Goal: Transaction & Acquisition: Purchase product/service

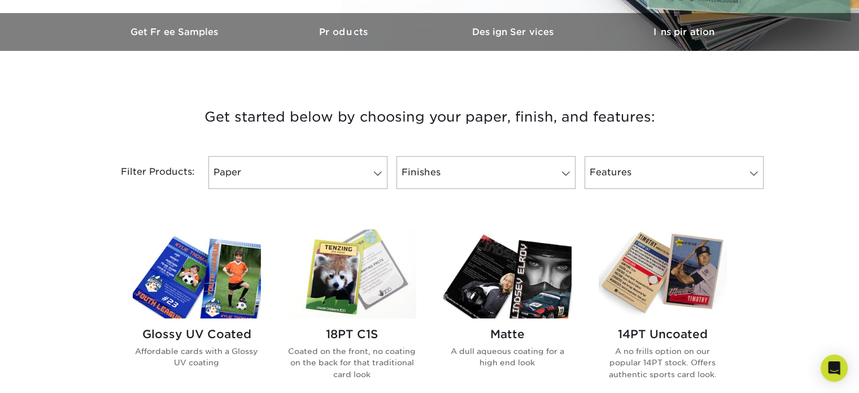
scroll to position [339, 0]
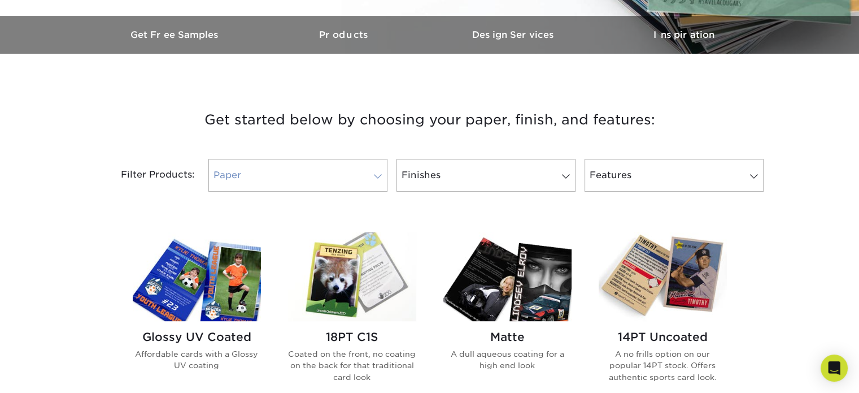
click at [353, 171] on link "Paper" at bounding box center [298, 175] width 179 height 33
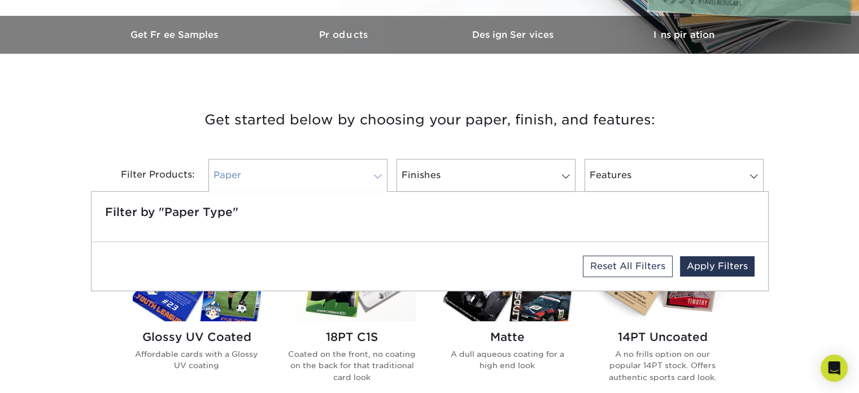
click at [353, 172] on link "Paper" at bounding box center [298, 175] width 179 height 33
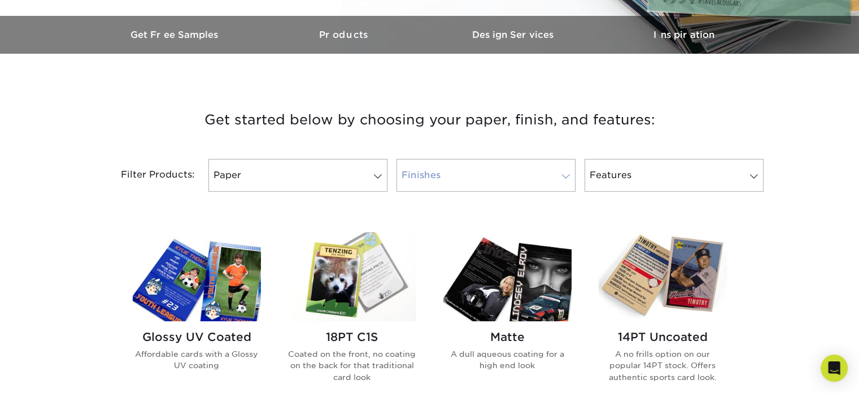
click at [439, 173] on link "Finishes" at bounding box center [486, 175] width 179 height 33
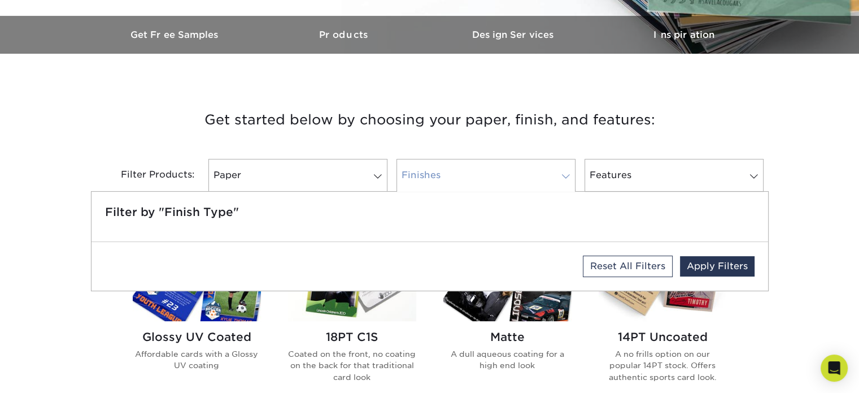
click at [439, 173] on link "Finishes" at bounding box center [486, 175] width 179 height 33
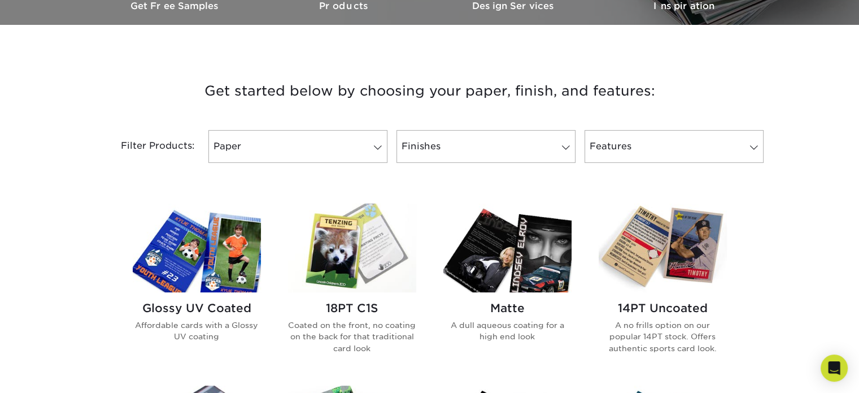
scroll to position [396, 0]
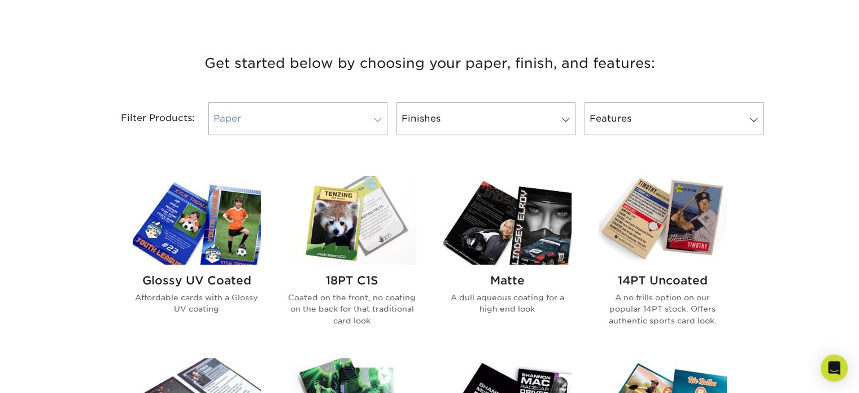
click at [348, 129] on link "Paper" at bounding box center [298, 118] width 179 height 33
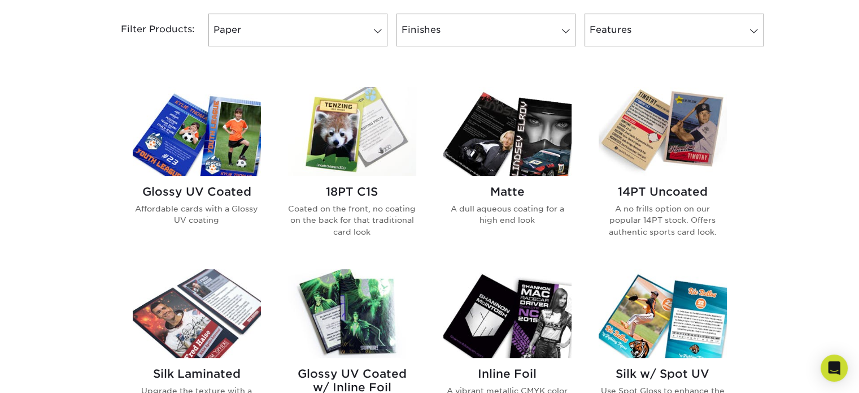
scroll to position [622, 0]
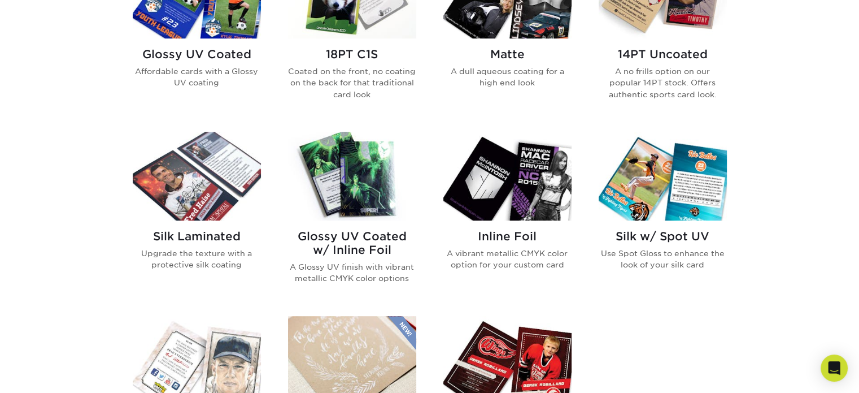
click at [336, 181] on img at bounding box center [352, 176] width 128 height 89
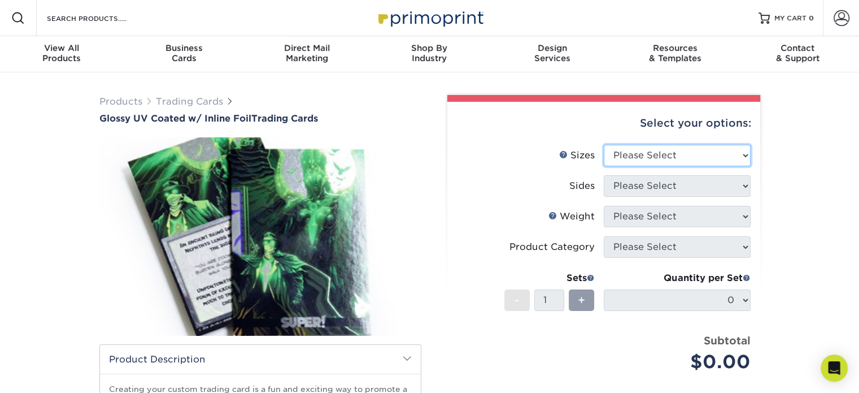
click at [663, 155] on select "Please Select 2.5" x 3.5"" at bounding box center [677, 155] width 147 height 21
select select "2.50x3.50"
click at [604, 145] on select "Please Select 2.5" x 3.5"" at bounding box center [677, 155] width 147 height 21
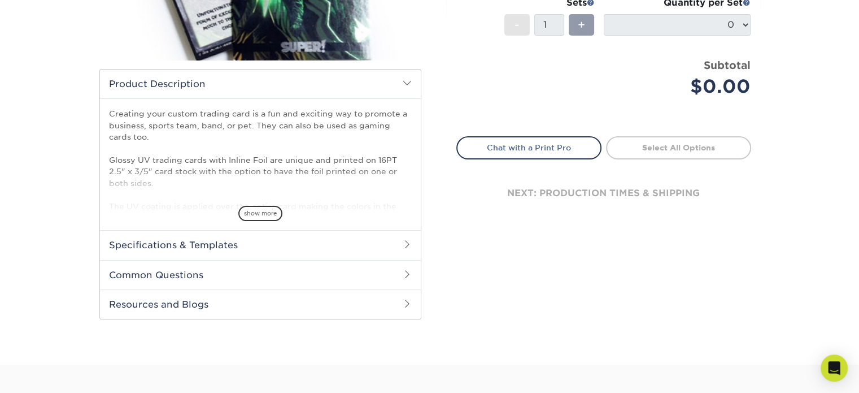
scroll to position [283, 0]
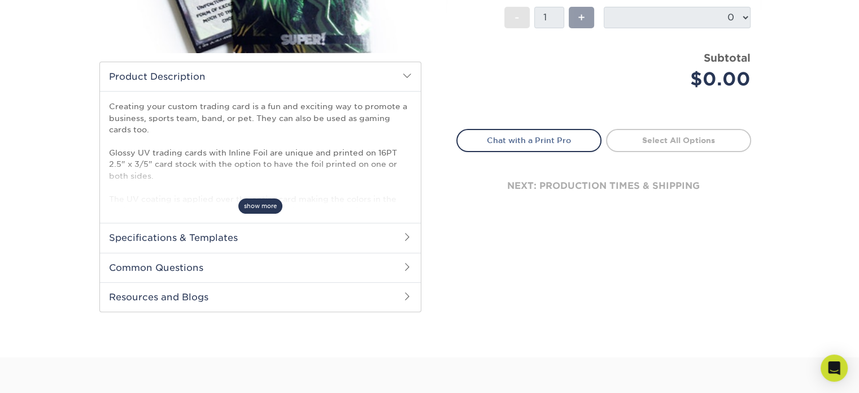
click at [262, 207] on span "show more" at bounding box center [260, 205] width 44 height 15
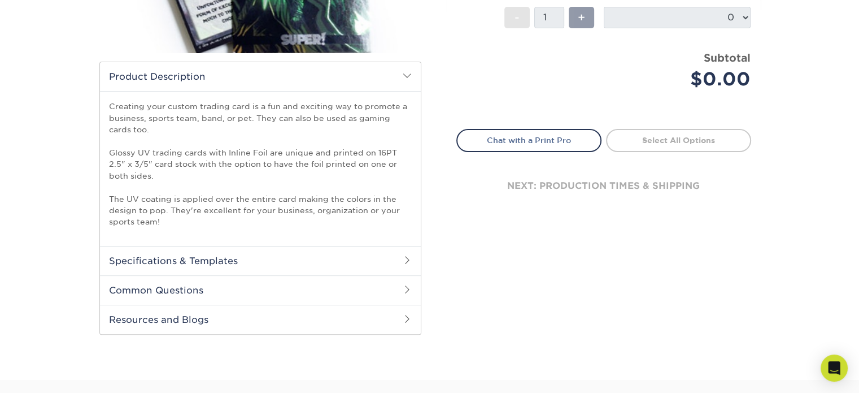
click at [290, 253] on h2 "Specifications & Templates" at bounding box center [260, 260] width 321 height 29
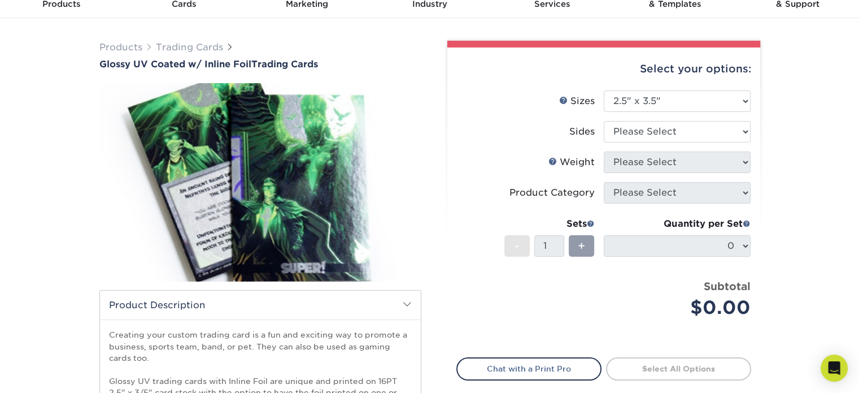
scroll to position [0, 0]
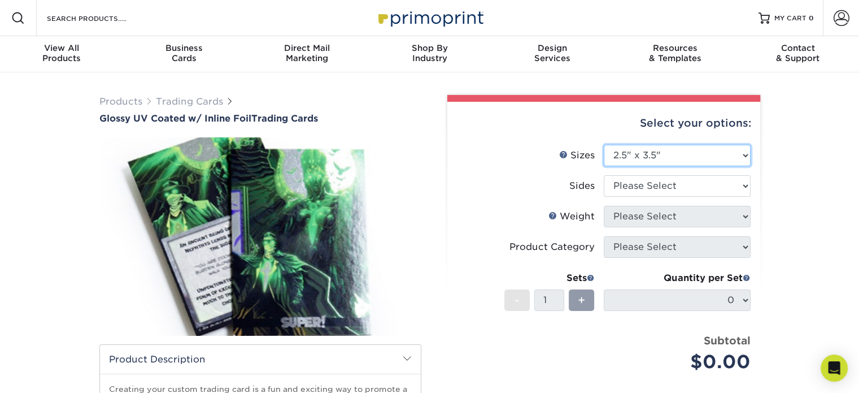
click at [663, 153] on select "Please Select 2.5" x 3.5"" at bounding box center [677, 155] width 147 height 21
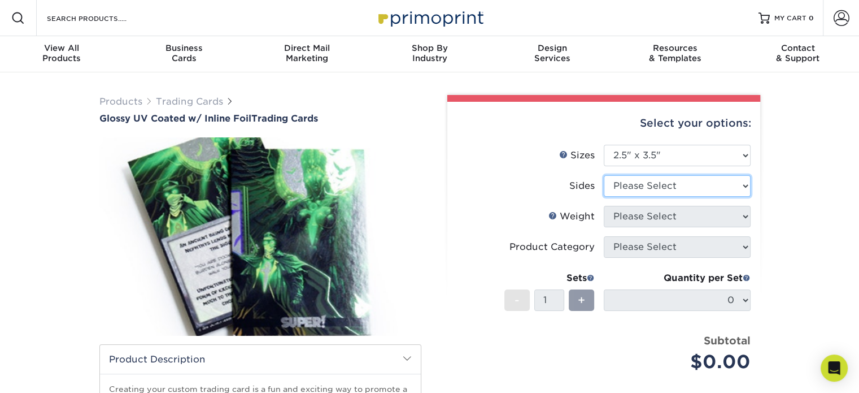
click at [665, 183] on select "Please Select Print Both Sides - Foil Back Only Print Both Sides - Foil Both Si…" at bounding box center [677, 185] width 147 height 21
select select "34527644-b4fd-4ffb-9092-1318eefcd9d9"
click at [604, 175] on select "Please Select Print Both Sides - Foil Back Only Print Both Sides - Foil Both Si…" at bounding box center [677, 185] width 147 height 21
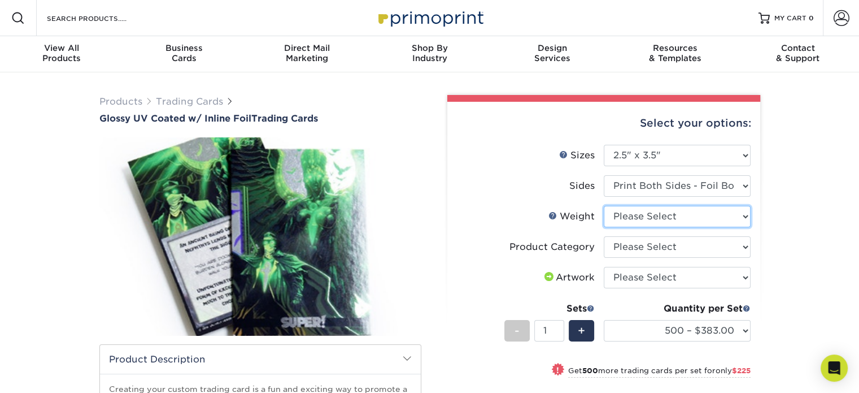
click at [628, 214] on select "Please Select 16PT" at bounding box center [677, 216] width 147 height 21
select select "16PT"
click at [604, 206] on select "Please Select 16PT" at bounding box center [677, 216] width 147 height 21
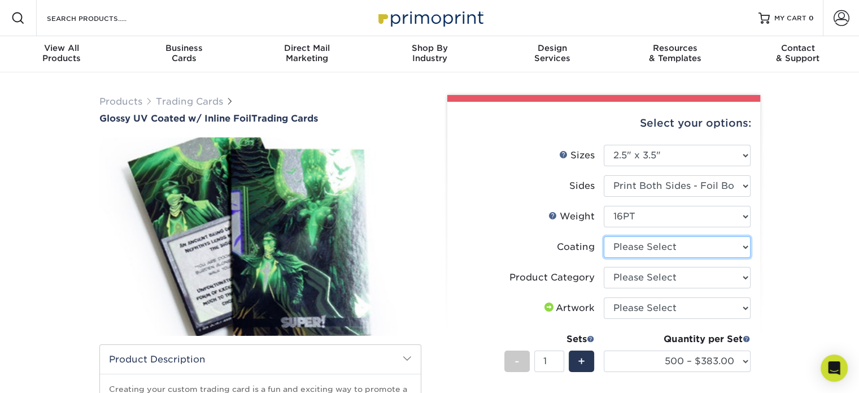
click at [638, 248] on select at bounding box center [677, 246] width 147 height 21
select select "ae367451-b2b8-45df-a344-0f05b6a12993"
click at [604, 236] on select at bounding box center [677, 246] width 147 height 21
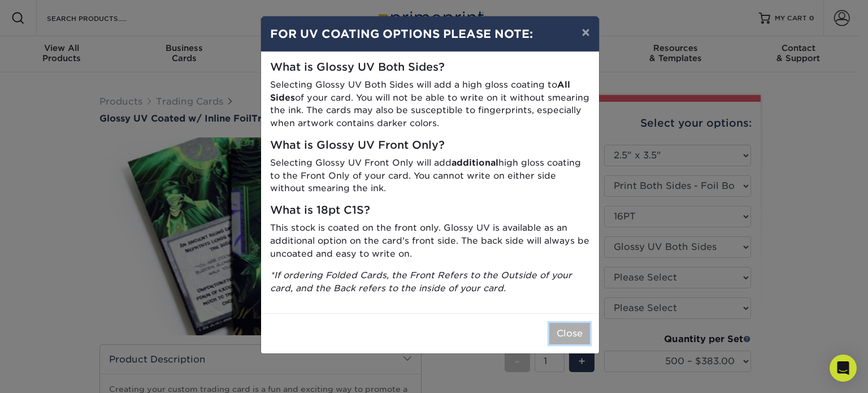
click at [563, 335] on button "Close" at bounding box center [569, 333] width 41 height 21
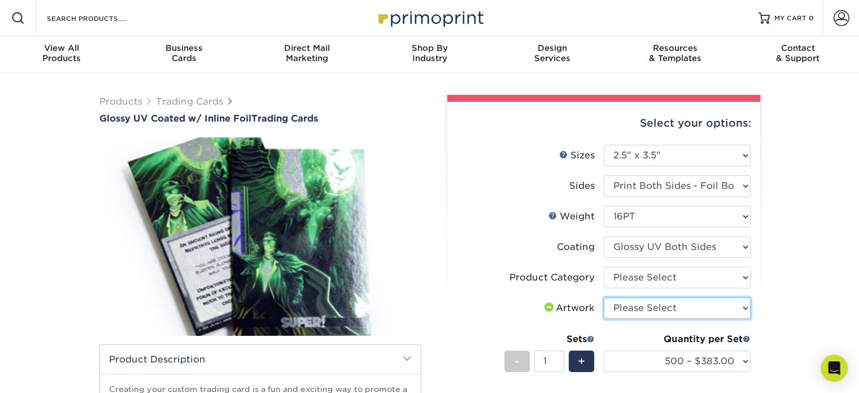
click at [620, 301] on select "Please Select I will upload files I need a design - $100" at bounding box center [677, 307] width 147 height 21
select select "upload"
click at [604, 297] on select "Please Select I will upload files I need a design - $100" at bounding box center [677, 307] width 147 height 21
drag, startPoint x: 789, startPoint y: 298, endPoint x: 783, endPoint y: 304, distance: 8.8
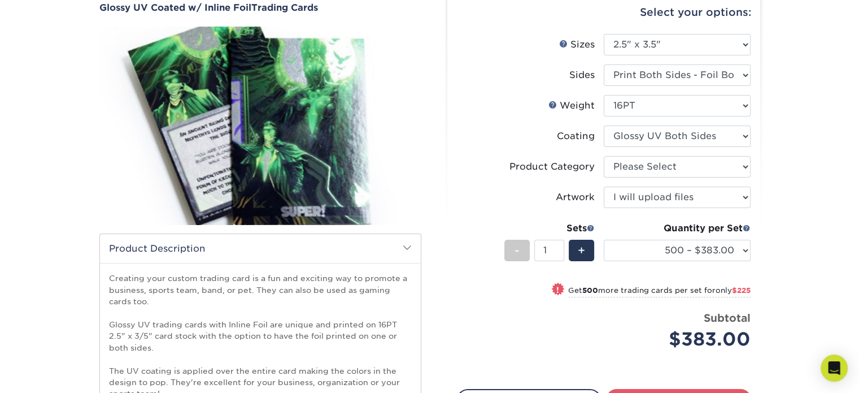
scroll to position [113, 0]
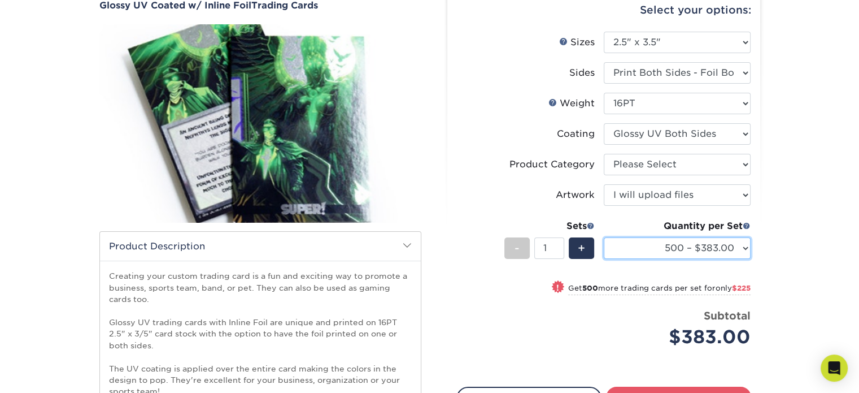
click at [726, 253] on select "500 – $383.00 1000 – $608.00 2500 – $883.00 5000 – $1252.00" at bounding box center [677, 247] width 147 height 21
